Goal: Transaction & Acquisition: Purchase product/service

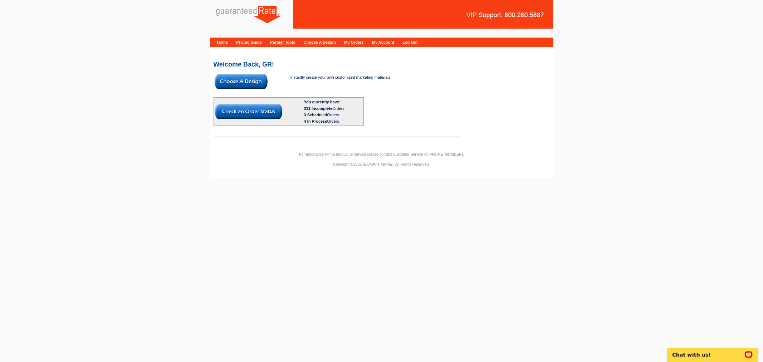
click at [245, 79] on img at bounding box center [241, 81] width 53 height 15
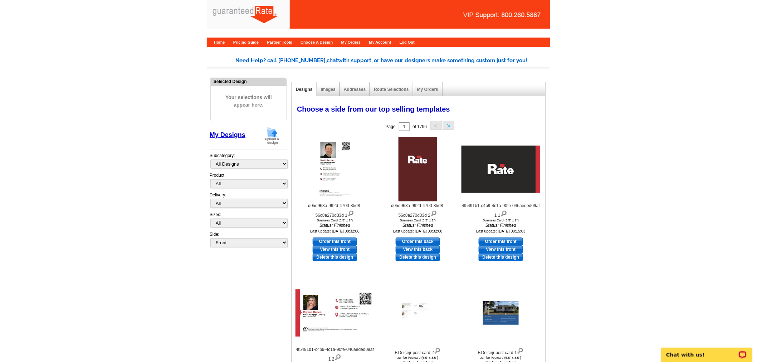
click at [277, 132] on img at bounding box center [272, 136] width 19 height 18
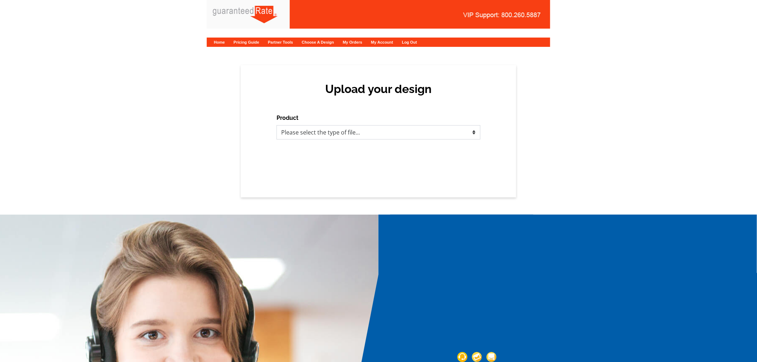
click at [313, 137] on select "Please select the type of file... Postcards Calendars Business Cards Letters an…" at bounding box center [379, 132] width 204 height 14
select select "1"
click at [277, 125] on select "Please select the type of file... Postcards Calendars Business Cards Letters an…" at bounding box center [379, 132] width 204 height 14
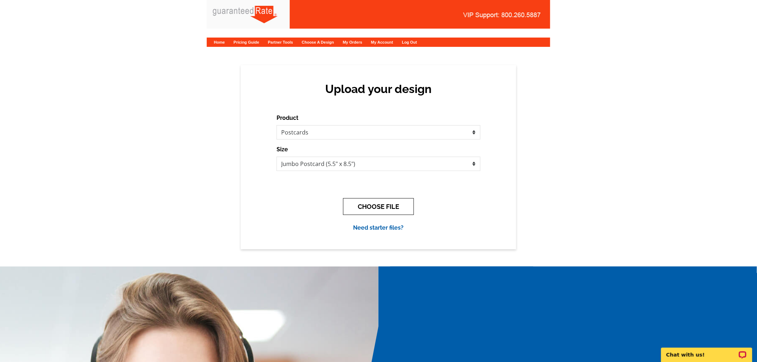
drag, startPoint x: 354, startPoint y: 200, endPoint x: 305, endPoint y: 156, distance: 65.4
click at [354, 200] on button "CHOOSE FILE" at bounding box center [378, 206] width 71 height 17
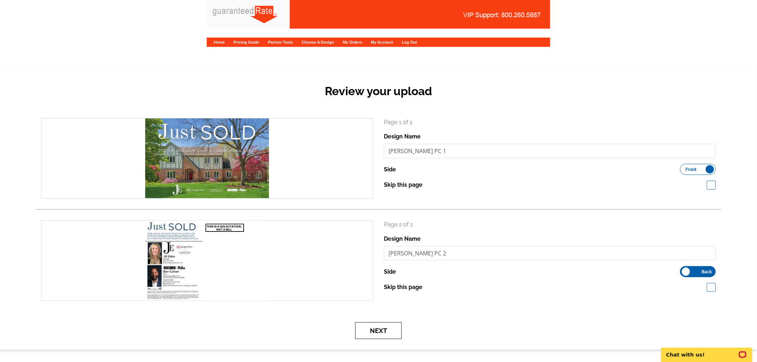
click at [371, 329] on button "Next" at bounding box center [378, 330] width 47 height 17
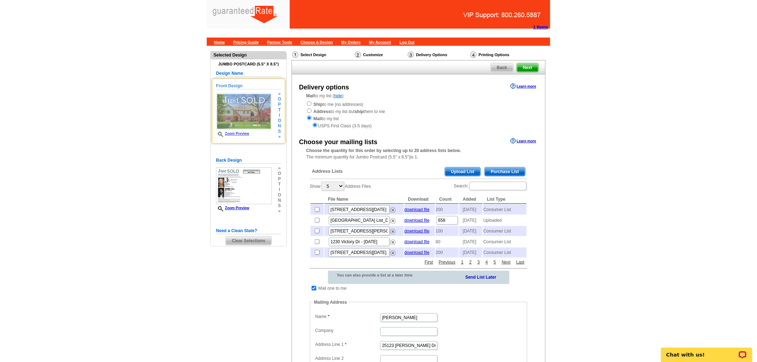
click at [248, 132] on link "Zoom Preview" at bounding box center [232, 134] width 33 height 4
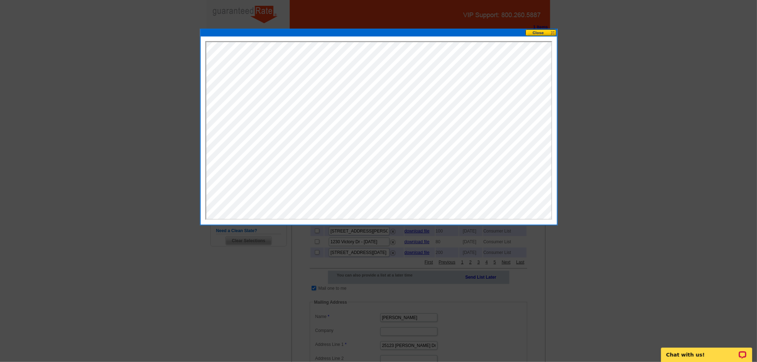
click at [637, 27] on div at bounding box center [378, 181] width 757 height 362
click at [547, 30] on button at bounding box center [541, 32] width 31 height 7
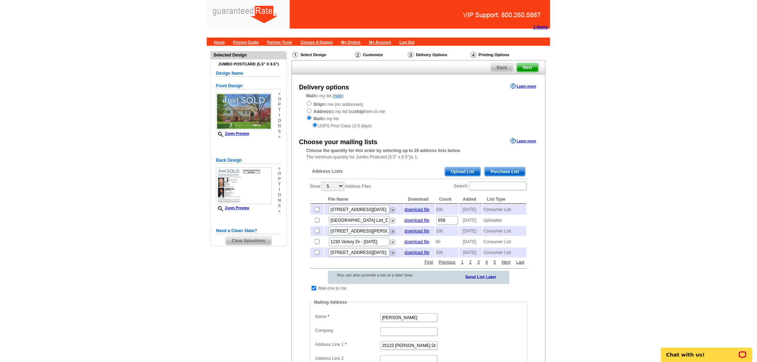
click at [507, 169] on span "Purchase List" at bounding box center [505, 171] width 40 height 9
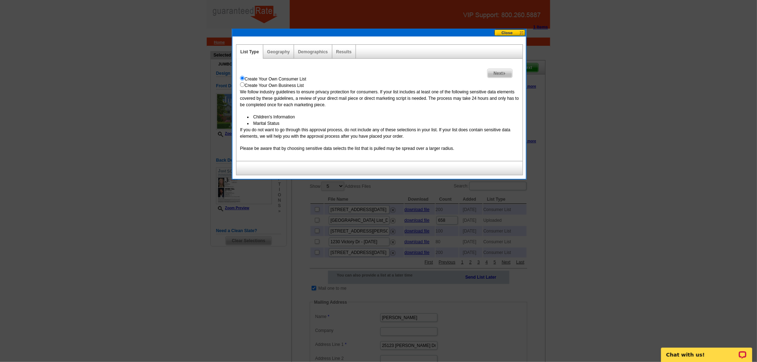
click at [500, 76] on span "Next" at bounding box center [500, 73] width 25 height 9
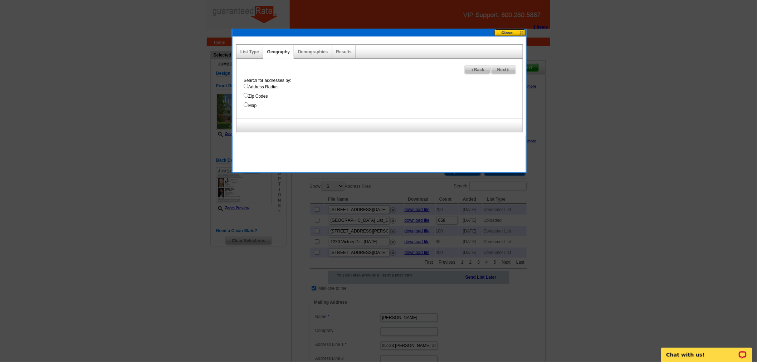
click at [249, 102] on label "Map" at bounding box center [383, 105] width 279 height 6
click at [248, 102] on input "Map" at bounding box center [246, 104] width 5 height 5
radio input "true"
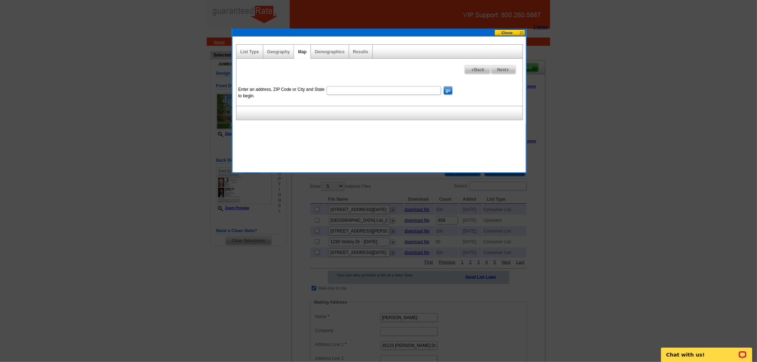
click at [406, 90] on input "Enter an address, ZIP Code or City and State to begin." at bounding box center [384, 90] width 115 height 9
paste input "[STREET_ADDRESS]"
type input "[STREET_ADDRESS]"
click at [447, 92] on input "go" at bounding box center [448, 90] width 9 height 9
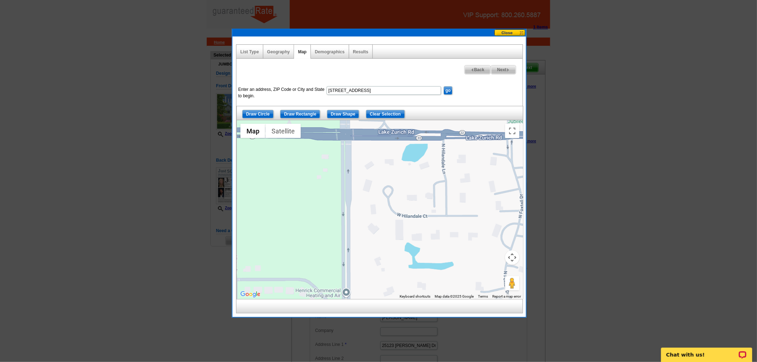
click at [514, 254] on button "Map camera controls" at bounding box center [512, 257] width 14 height 14
click at [497, 279] on button "Zoom out" at bounding box center [494, 275] width 14 height 14
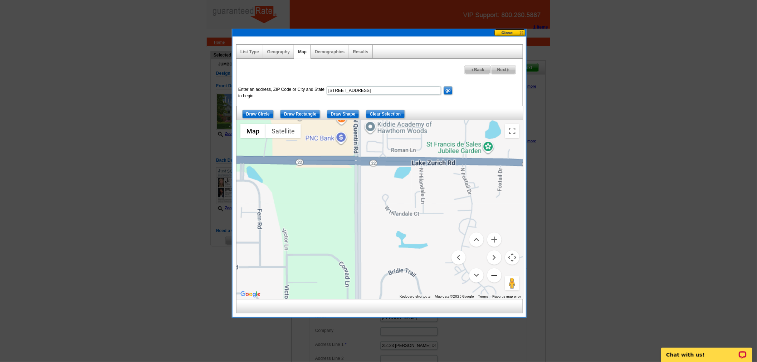
click at [497, 279] on button "Zoom out" at bounding box center [494, 275] width 14 height 14
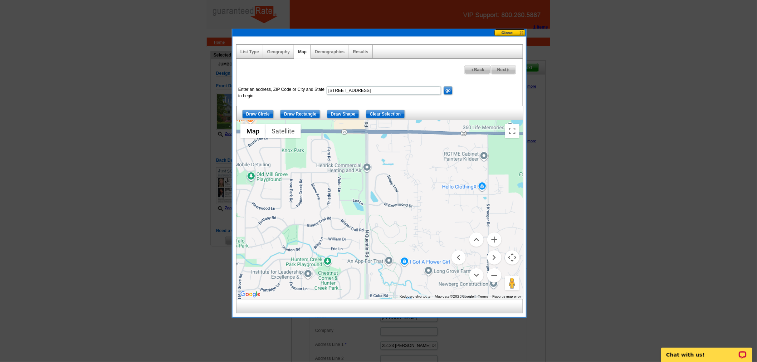
drag, startPoint x: 431, startPoint y: 253, endPoint x: 427, endPoint y: 206, distance: 46.7
click at [427, 206] on div at bounding box center [380, 209] width 286 height 179
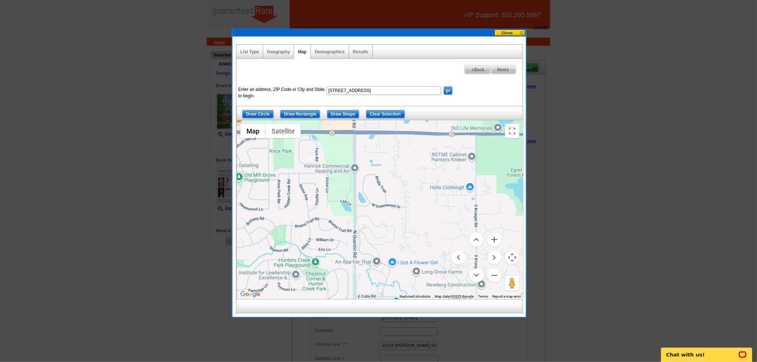
drag, startPoint x: 434, startPoint y: 201, endPoint x: 422, endPoint y: 201, distance: 12.2
click at [422, 201] on div at bounding box center [380, 209] width 286 height 179
